Goal: Transaction & Acquisition: Purchase product/service

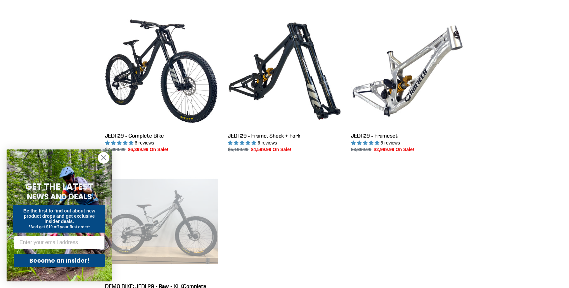
scroll to position [180, 0]
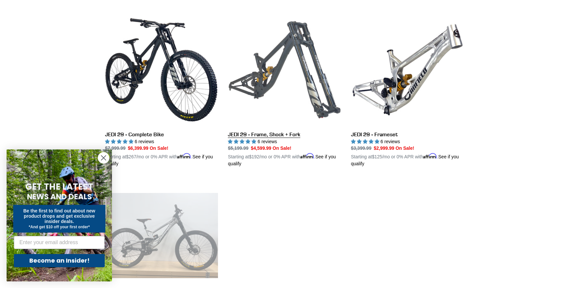
click at [246, 133] on link "JEDI 29 - Frame, Shock + Fork" at bounding box center [284, 90] width 113 height 154
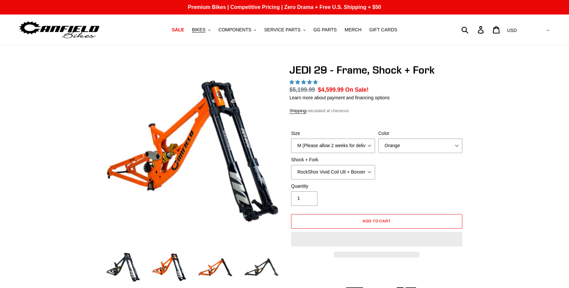
select select "highest-rating"
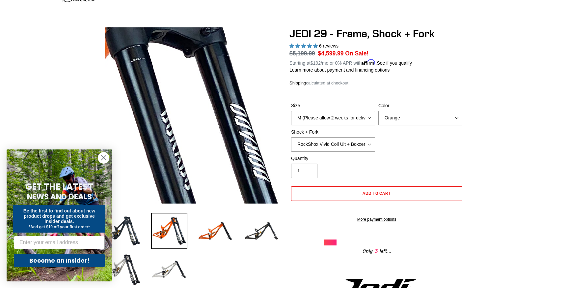
scroll to position [38, 0]
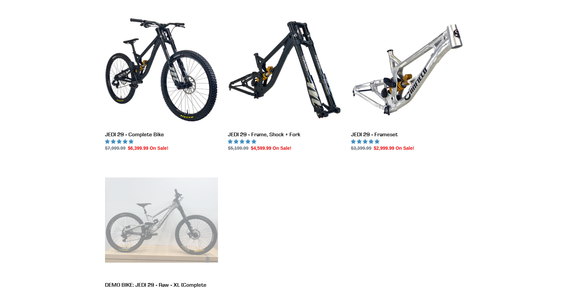
scroll to position [180, 0]
